Goal: Find specific page/section: Find specific page/section

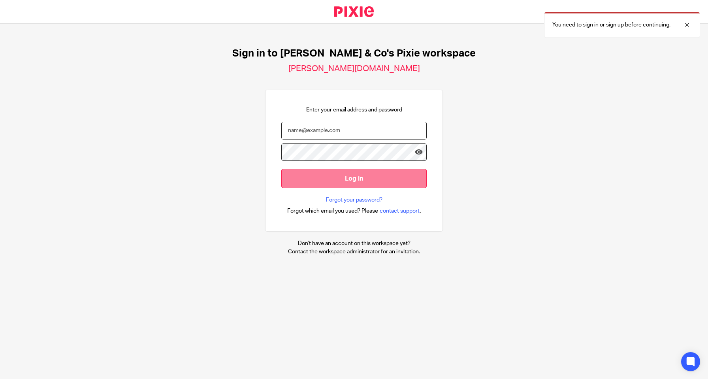
type input "megan@dtbc.co.uk"
click at [354, 178] on input "Log in" at bounding box center [353, 178] width 145 height 19
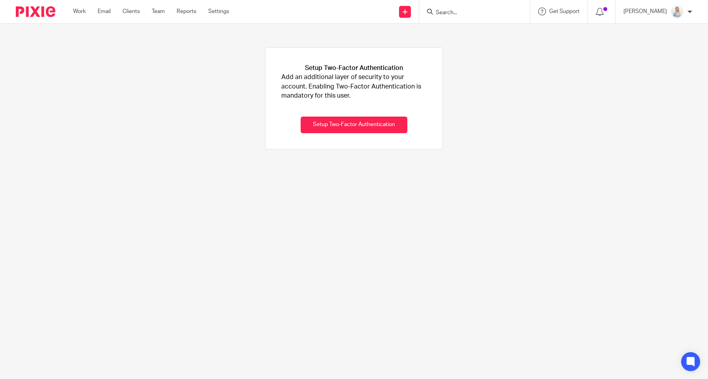
click at [446, 13] on input "Search" at bounding box center [470, 12] width 71 height 7
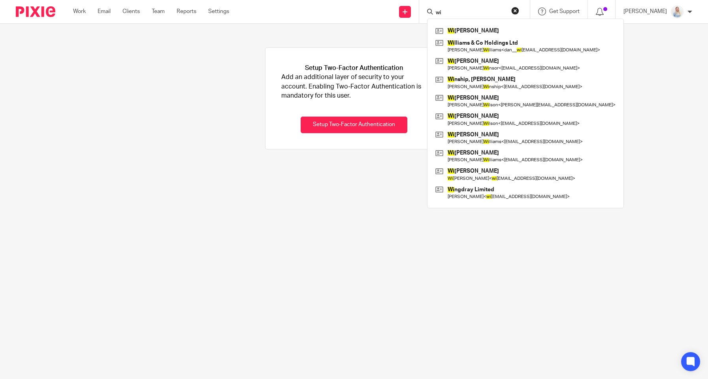
type input "w"
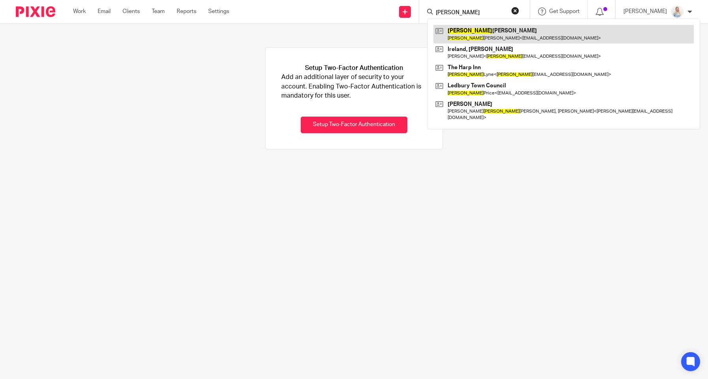
type input "angela"
click at [483, 27] on link at bounding box center [563, 34] width 260 height 18
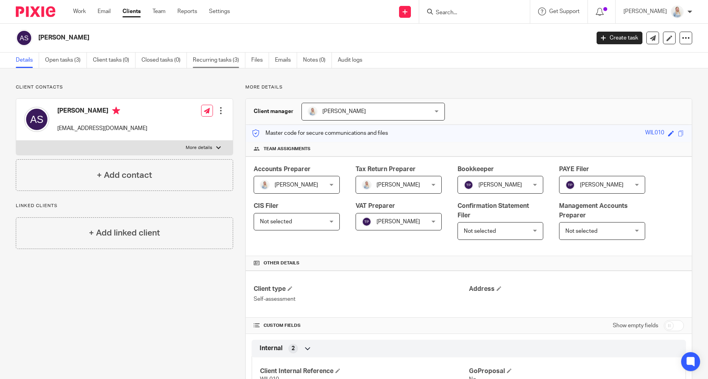
click at [225, 58] on link "Recurring tasks (3)" at bounding box center [219, 60] width 53 height 15
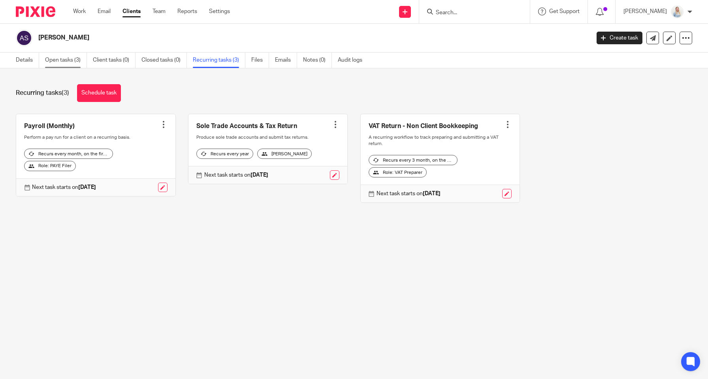
click at [67, 66] on link "Open tasks (3)" at bounding box center [66, 60] width 42 height 15
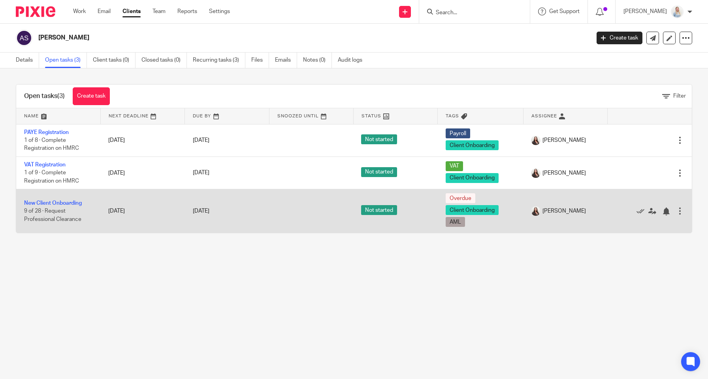
click at [207, 205] on td "[DATE]" at bounding box center [227, 211] width 84 height 44
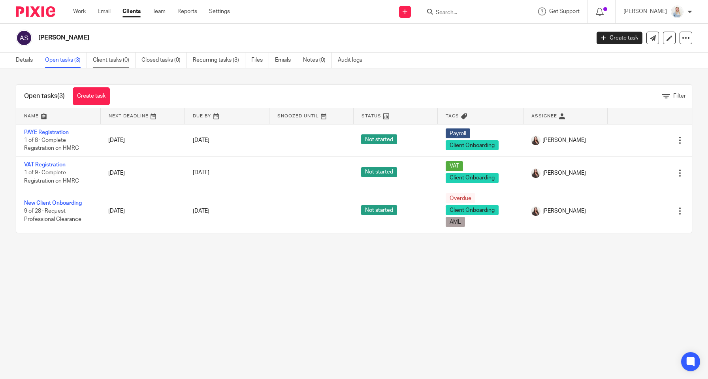
click at [121, 59] on link "Client tasks (0)" at bounding box center [114, 60] width 43 height 15
